Goal: Task Accomplishment & Management: Use online tool/utility

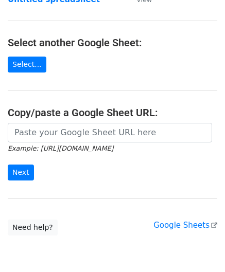
scroll to position [103, 0]
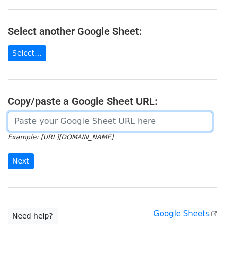
click at [46, 120] on input "url" at bounding box center [110, 122] width 204 height 20
paste input "[URL][DOMAIN_NAME]"
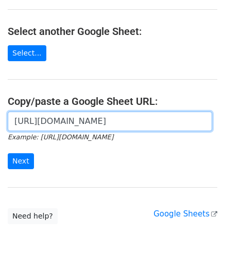
scroll to position [0, 223]
type input "[URL][DOMAIN_NAME]"
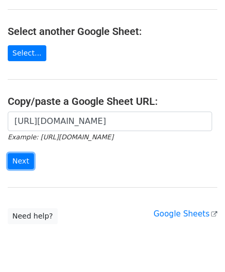
scroll to position [0, 0]
drag, startPoint x: 20, startPoint y: 160, endPoint x: 7, endPoint y: 172, distance: 17.5
click at [20, 160] on input "Next" at bounding box center [21, 161] width 26 height 16
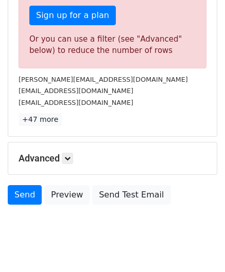
scroll to position [347, 0]
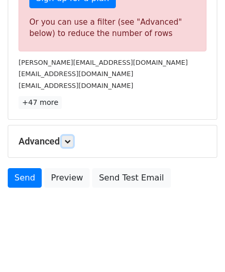
drag, startPoint x: 69, startPoint y: 138, endPoint x: 78, endPoint y: 153, distance: 17.1
click at [69, 138] on icon at bounding box center [67, 141] width 6 height 6
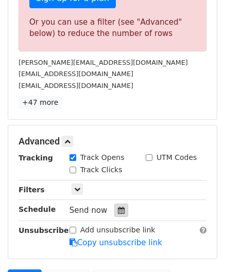
click at [122, 210] on div at bounding box center [121, 210] width 14 height 13
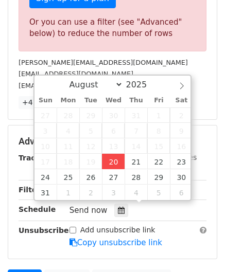
type input "[DATE] 12:00"
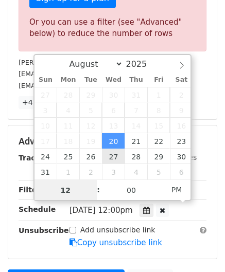
paste input "5"
type input "5"
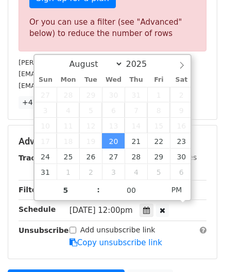
type input "2025-08-20 17:00"
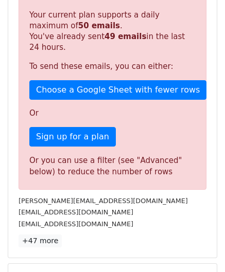
scroll to position [471, 0]
